Goal: Information Seeking & Learning: Learn about a topic

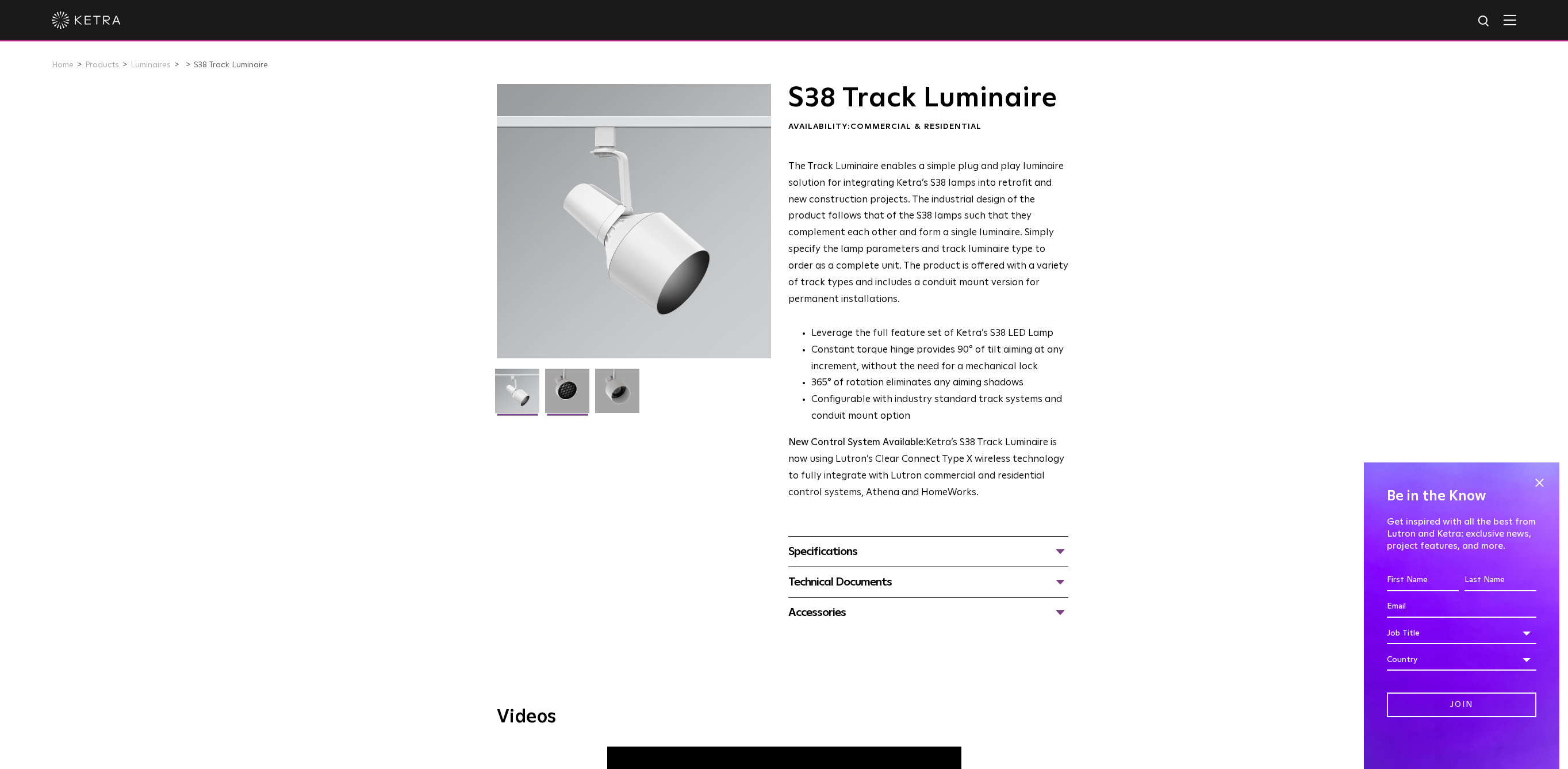
click at [564, 401] on img at bounding box center [568, 395] width 44 height 53
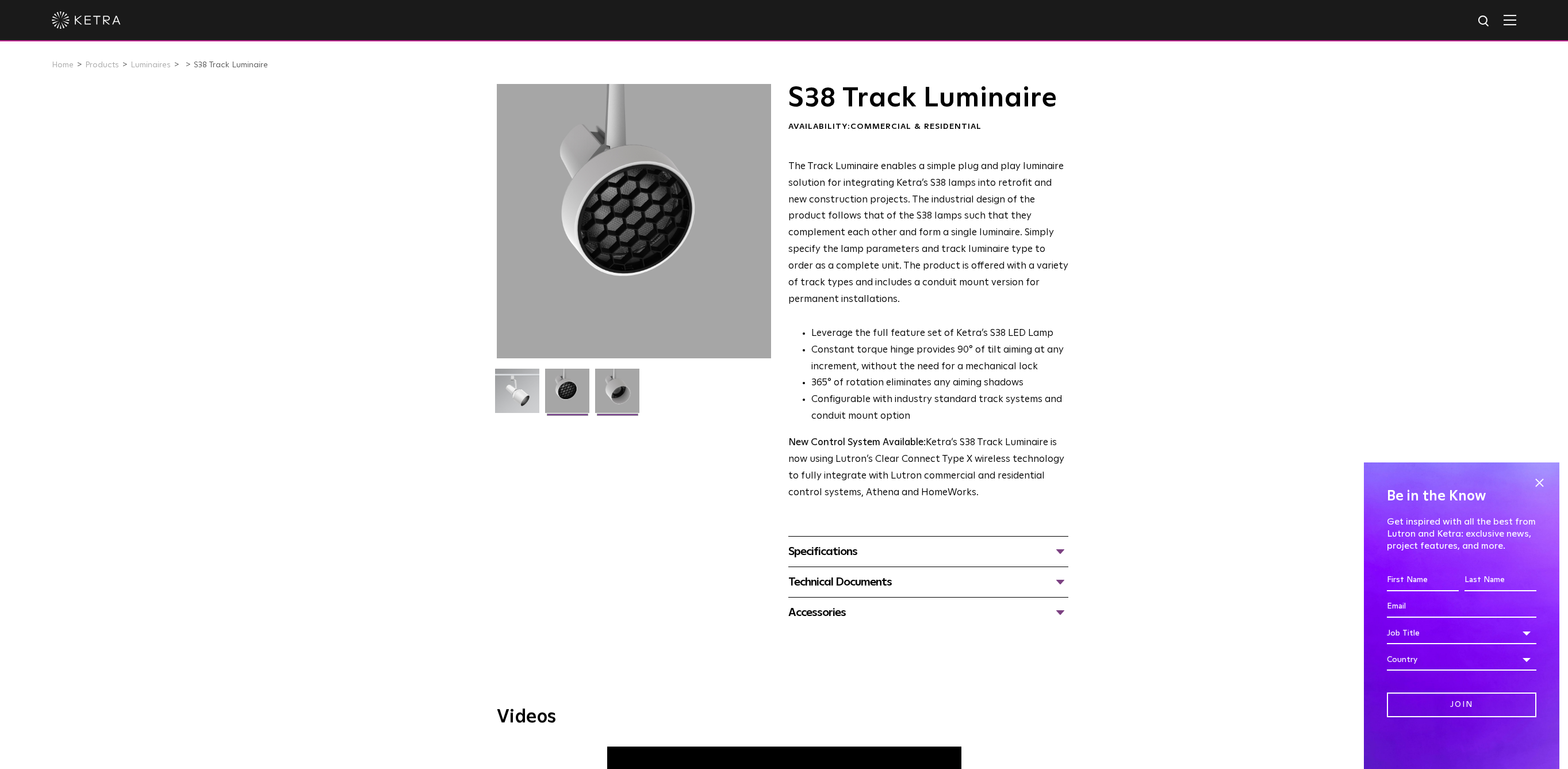
click at [607, 398] on img at bounding box center [618, 395] width 44 height 53
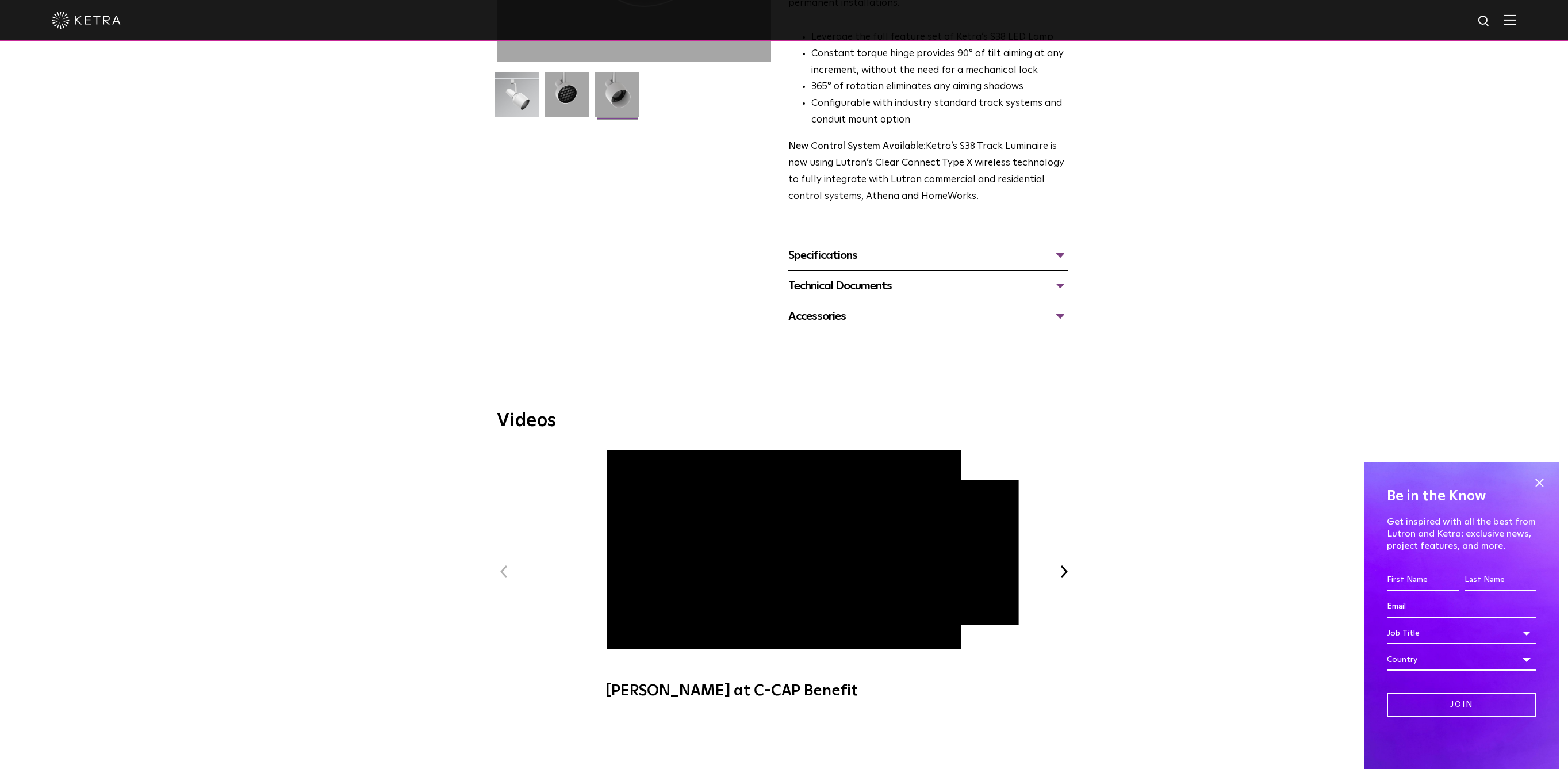
scroll to position [400, 0]
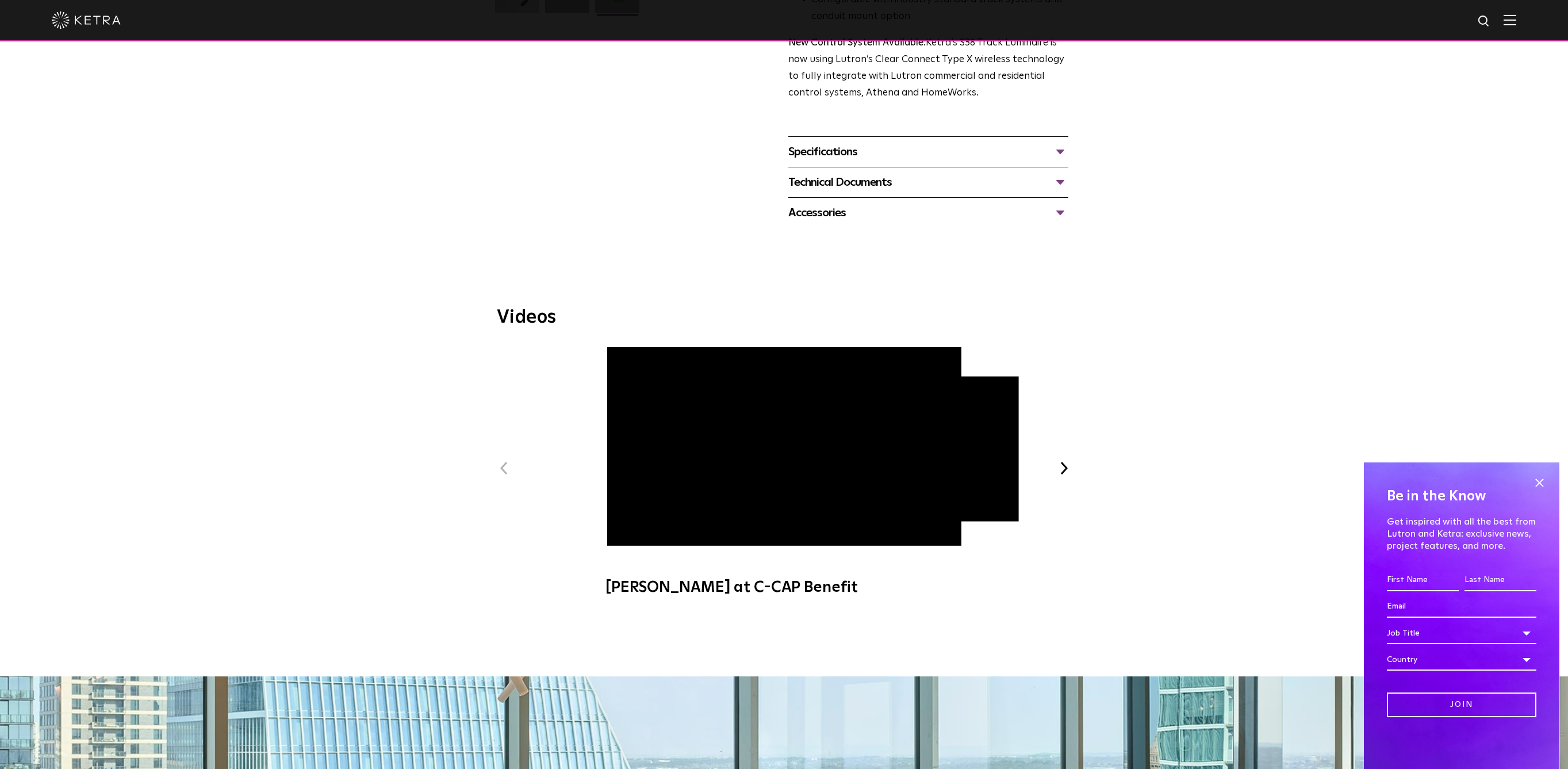
click at [957, 203] on div "Accessories" at bounding box center [928, 213] width 280 height 19
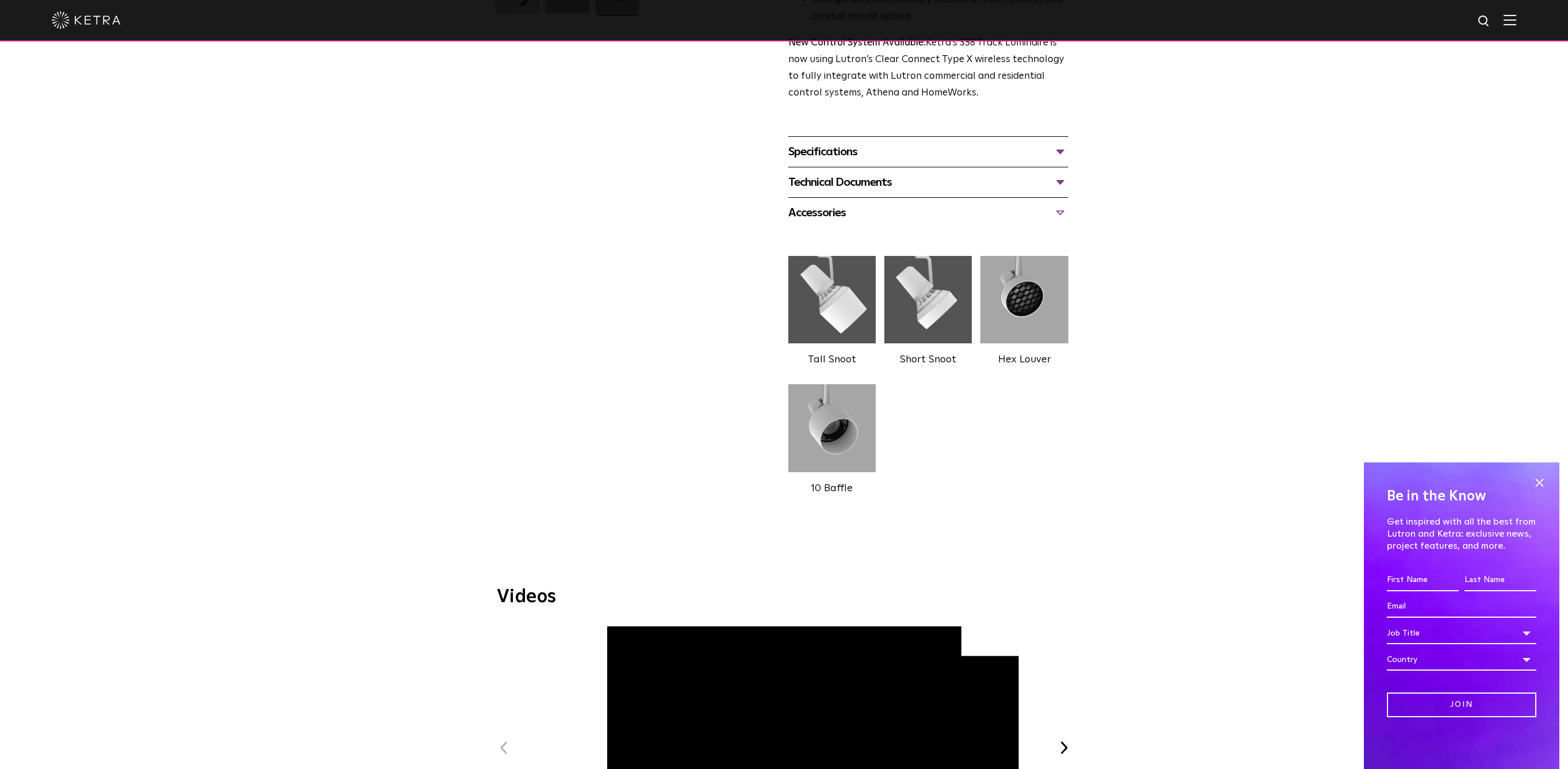
click at [1018, 351] on div "Hex Louver" at bounding box center [1023, 360] width 87 height 17
click at [1016, 291] on img at bounding box center [1023, 299] width 87 height 97
click at [943, 296] on img at bounding box center [928, 299] width 87 height 97
click at [838, 431] on img at bounding box center [832, 428] width 87 height 97
click at [839, 483] on label "10 Baffle" at bounding box center [832, 488] width 42 height 10
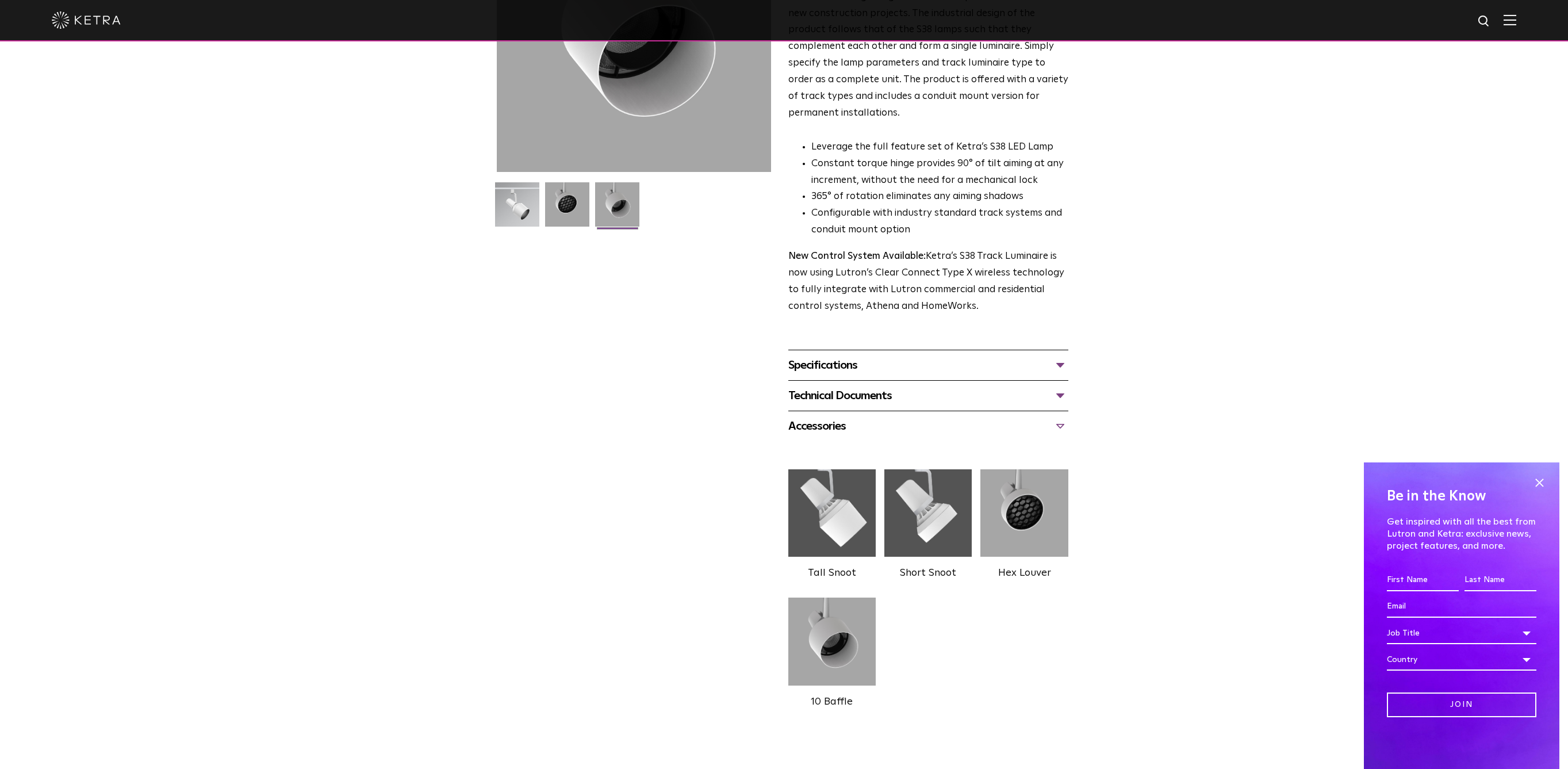
scroll to position [4, 0]
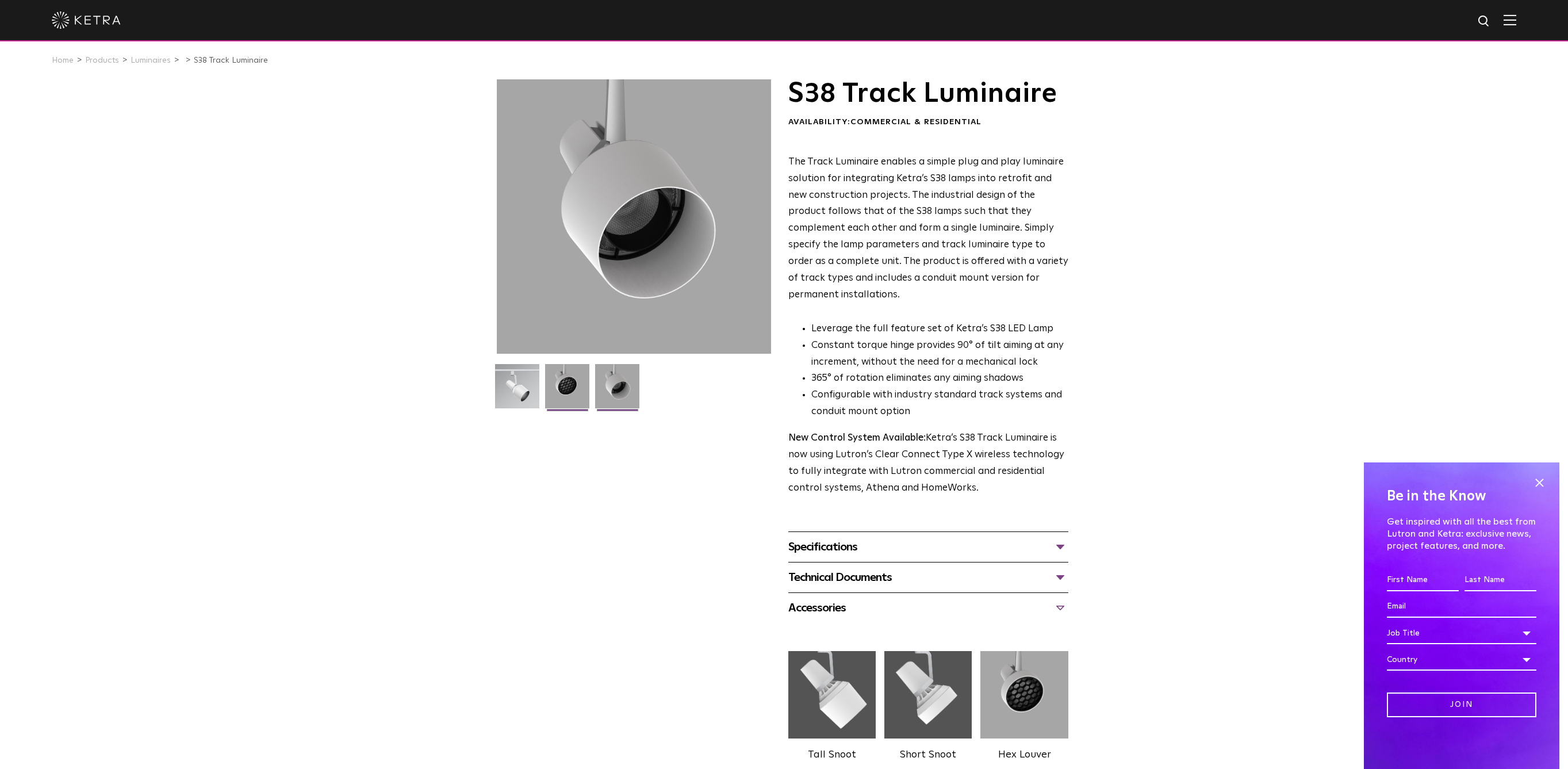
click at [553, 398] on img at bounding box center [568, 390] width 44 height 53
click at [582, 395] on img at bounding box center [568, 390] width 44 height 53
click at [597, 389] on img at bounding box center [618, 390] width 44 height 53
click at [502, 399] on img at bounding box center [517, 390] width 44 height 53
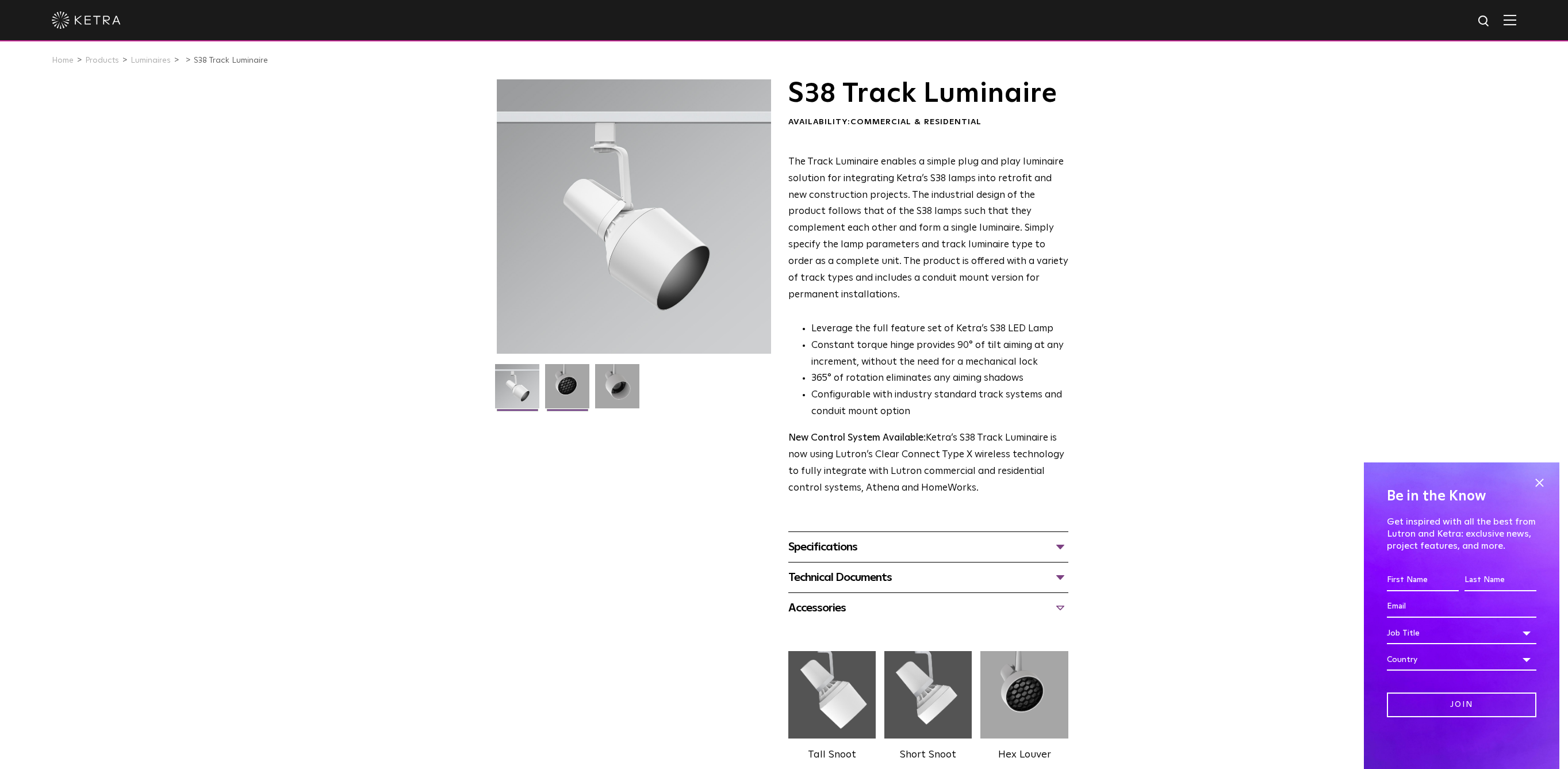
click at [565, 390] on img at bounding box center [568, 390] width 44 height 53
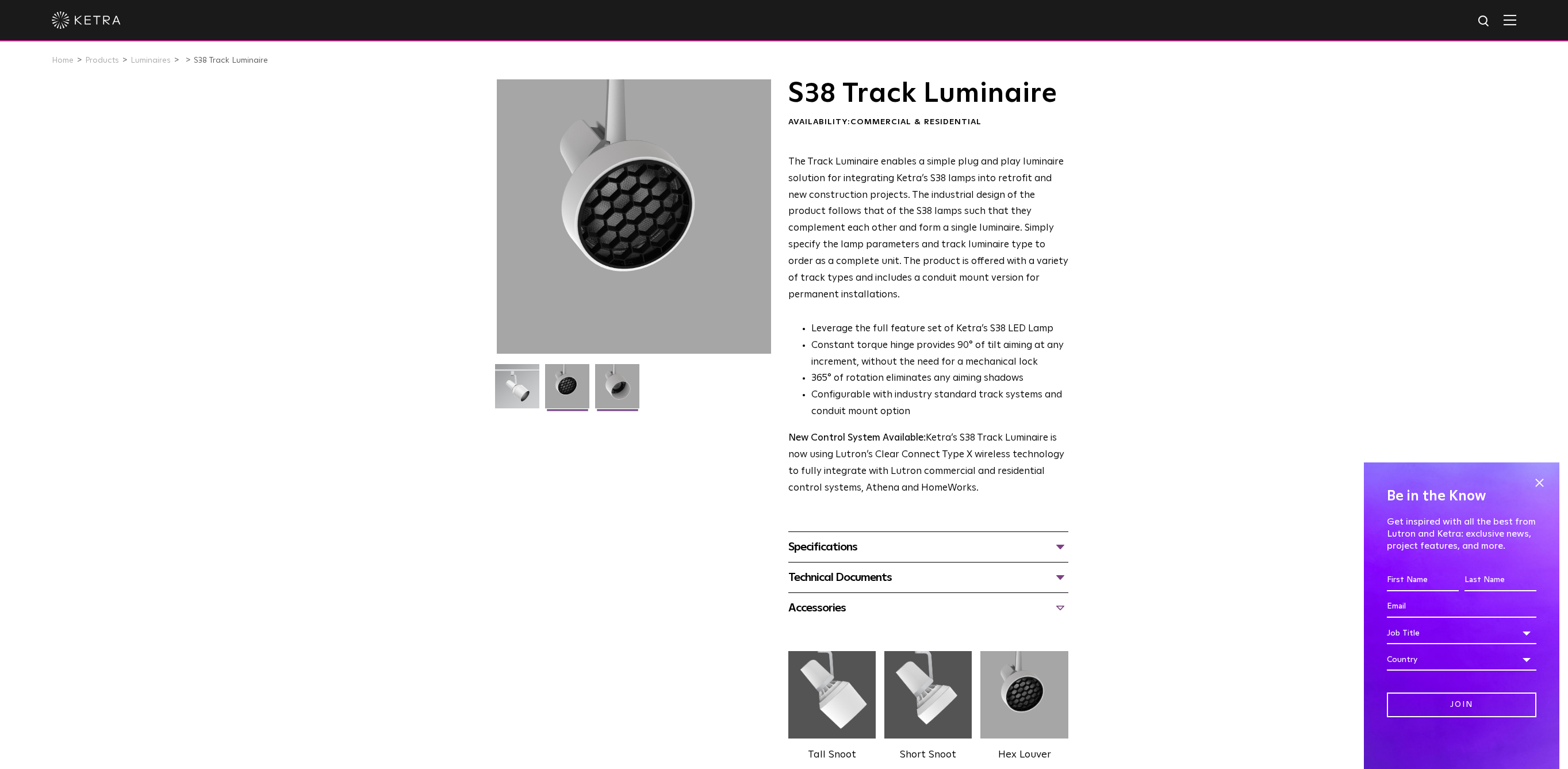
click at [620, 391] on img at bounding box center [618, 390] width 44 height 53
